Goal: Answer question/provide support: Share knowledge or assist other users

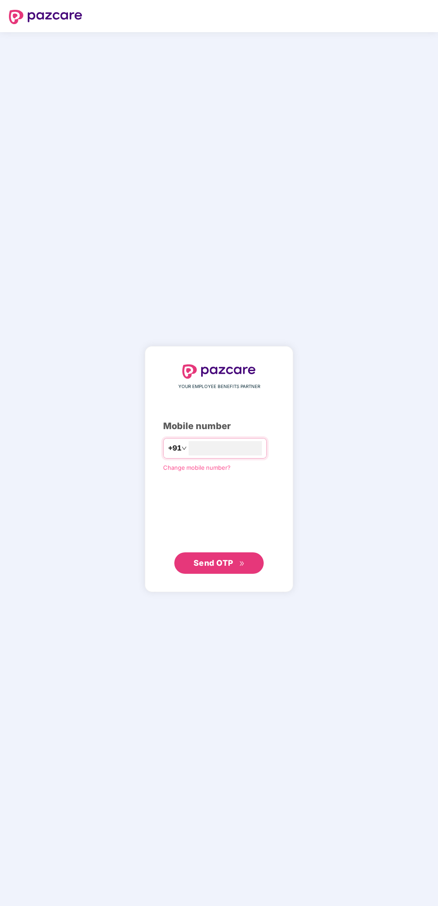
click at [224, 445] on input "number" at bounding box center [224, 448] width 73 height 14
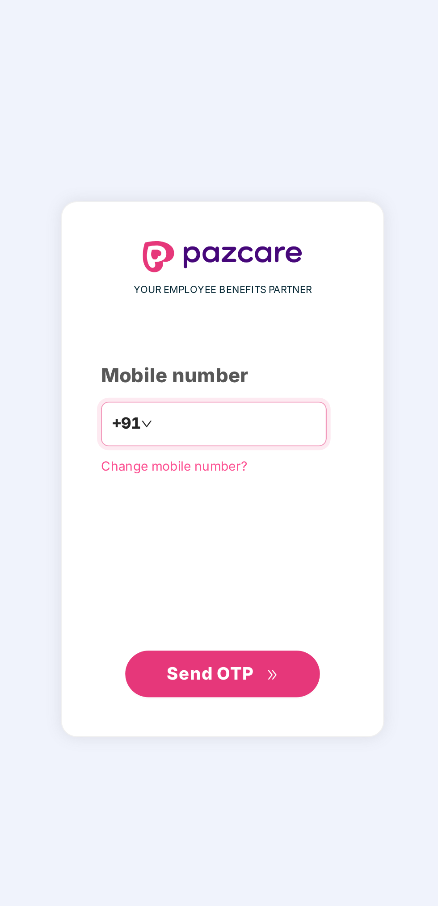
type input "**********"
click at [225, 566] on span "Send OTP" at bounding box center [213, 562] width 40 height 9
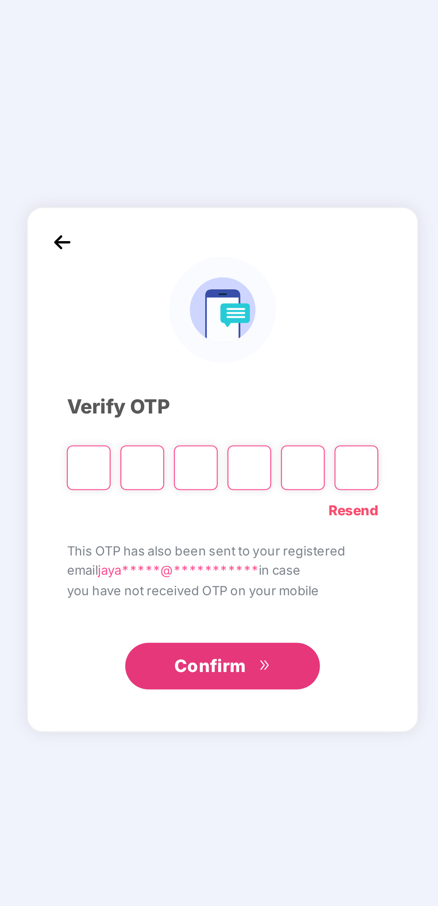
scroll to position [3, 0]
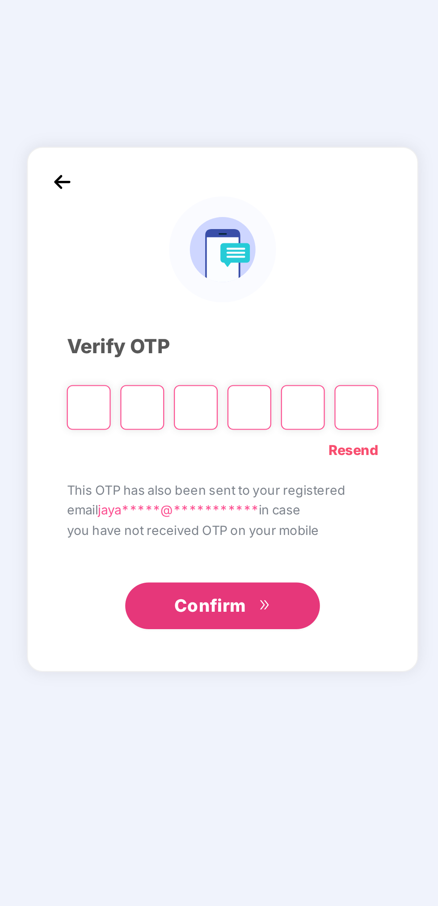
click at [155, 470] on input "Please enter verification code. Digit 1" at bounding box center [157, 468] width 20 height 21
type input "*"
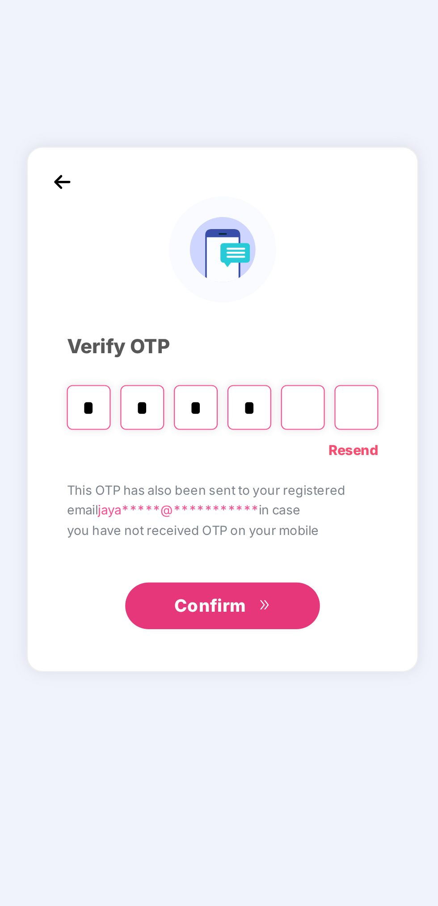
type input "*"
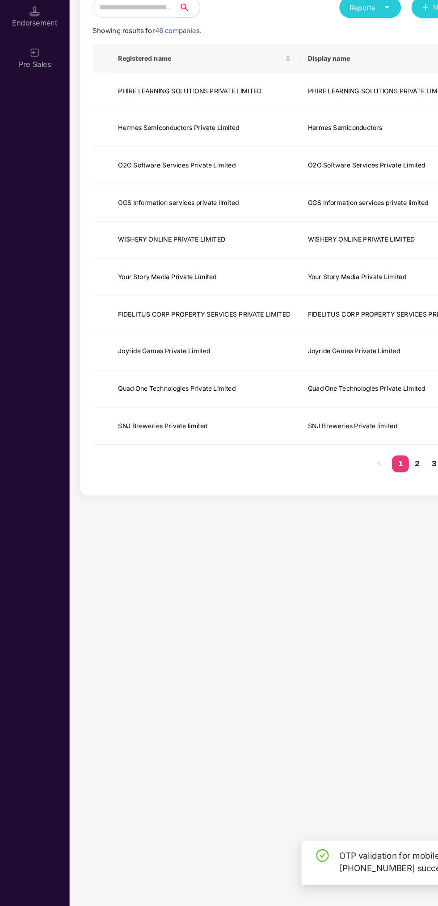
scroll to position [2, 0]
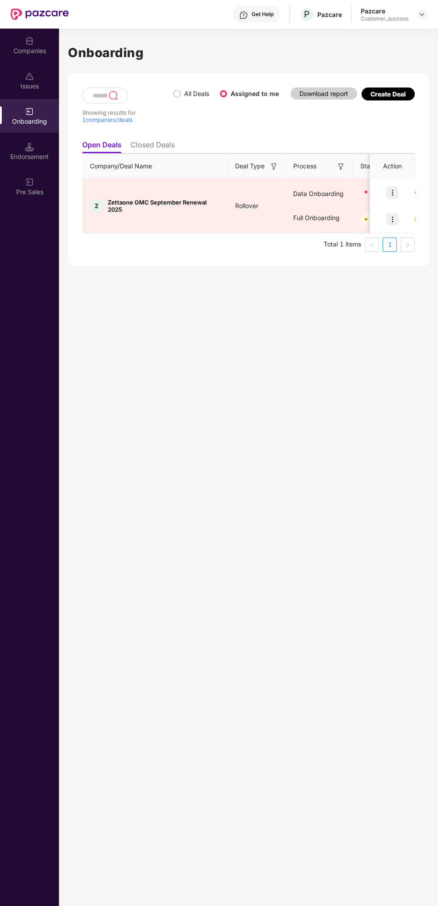
click at [393, 188] on img at bounding box center [392, 192] width 13 height 13
click at [351, 215] on span "Rectify error in documents" at bounding box center [338, 215] width 95 height 10
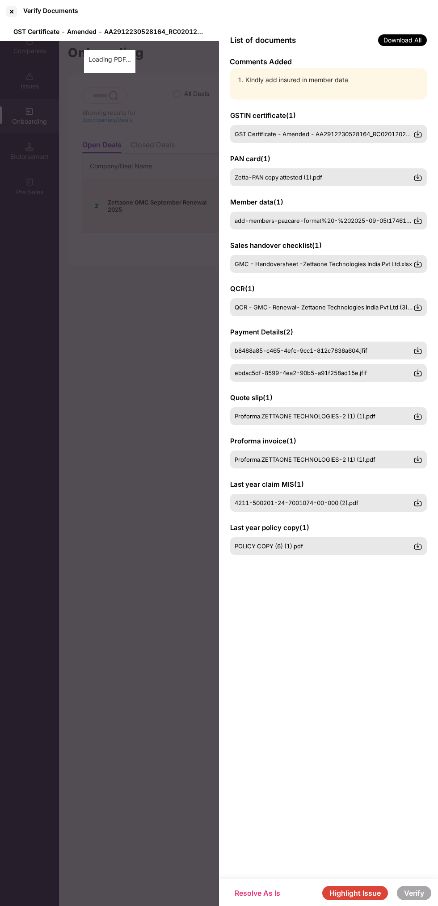
click at [355, 890] on button "Highlight Issue" at bounding box center [355, 893] width 66 height 14
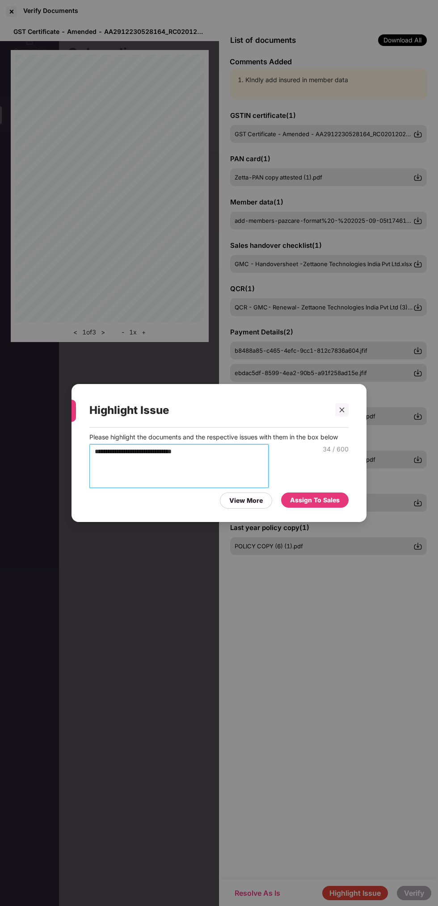
click at [245, 444] on textarea "**********" at bounding box center [178, 466] width 179 height 44
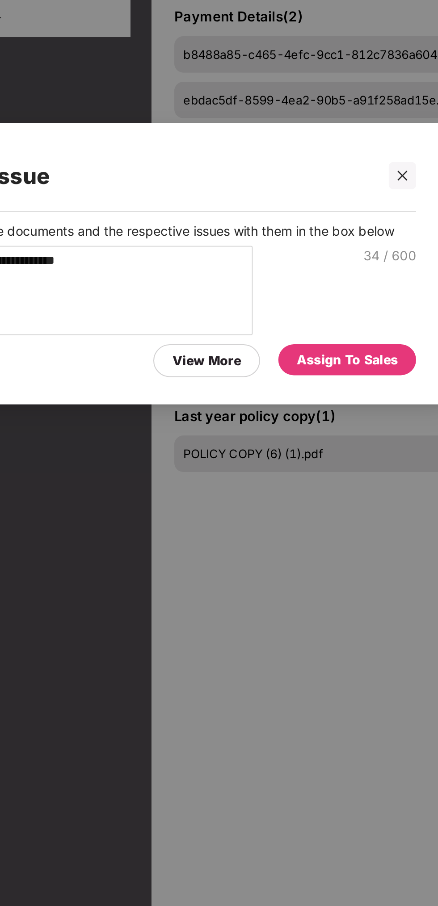
click at [322, 505] on div "Assign To Sales" at bounding box center [315, 500] width 50 height 10
